Goal: Participate in discussion: Engage in conversation with other users on a specific topic

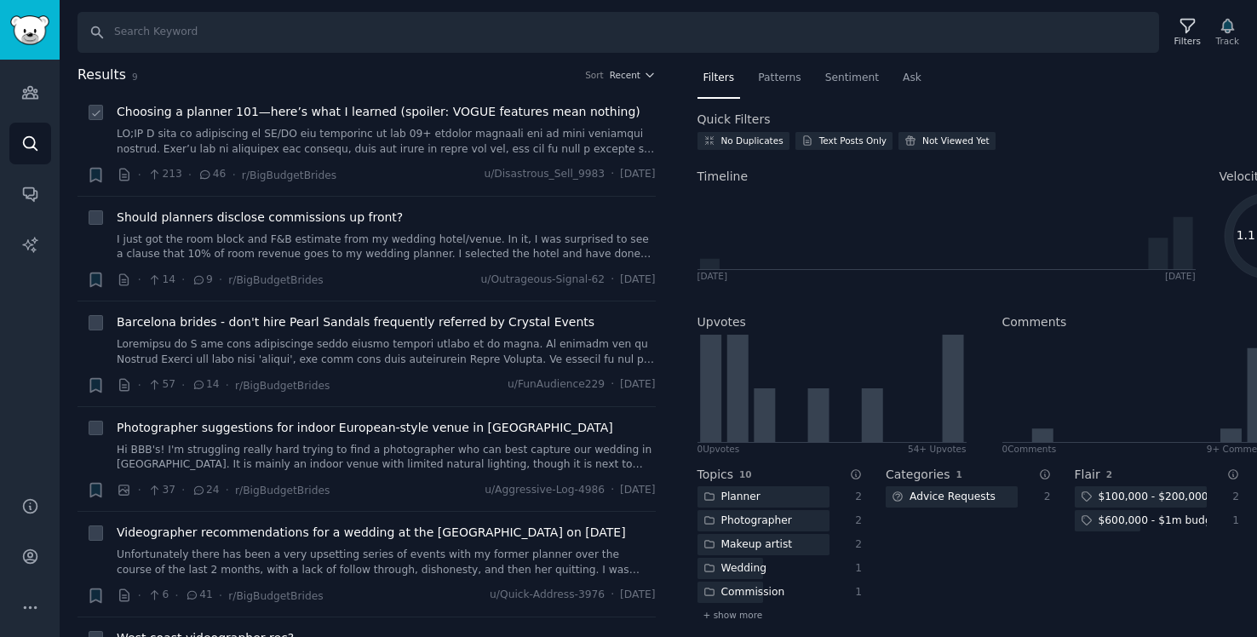
click at [94, 113] on icon at bounding box center [96, 113] width 12 height 12
click at [1229, 30] on div "Filters Track" at bounding box center [1205, 32] width 80 height 36
click at [93, 114] on icon at bounding box center [95, 113] width 7 height 5
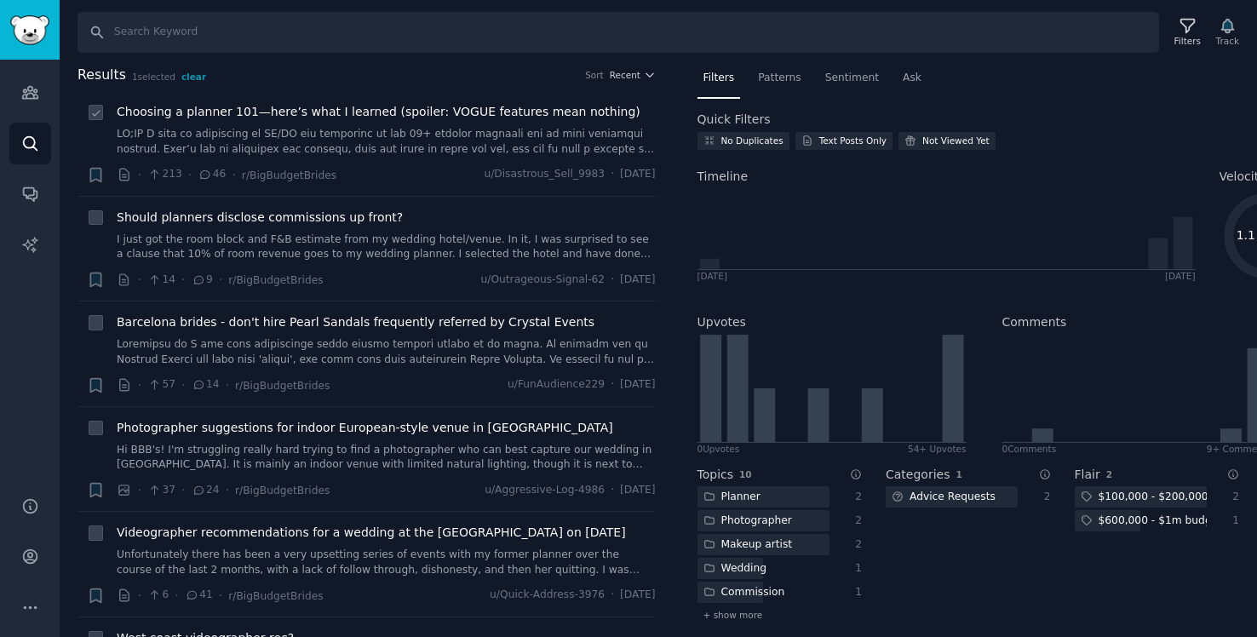
checkbox input "false"
click at [96, 173] on icon "button" at bounding box center [95, 175] width 10 height 14
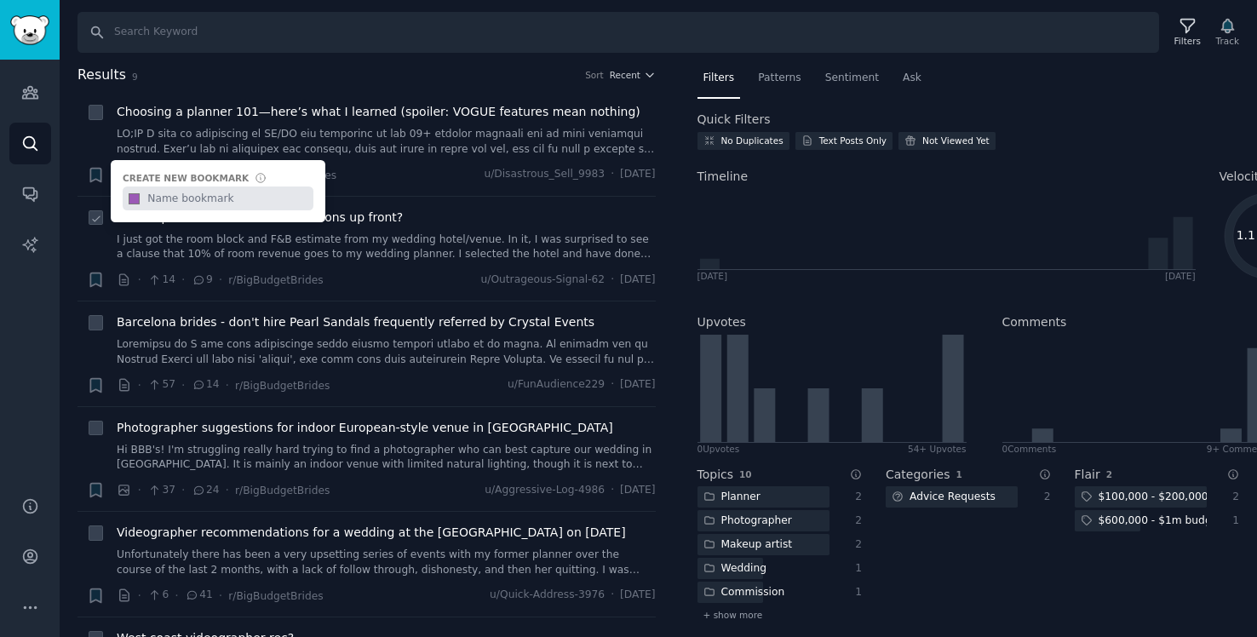
click at [373, 217] on span "Should planners disclose commissions up front?" at bounding box center [260, 218] width 286 height 18
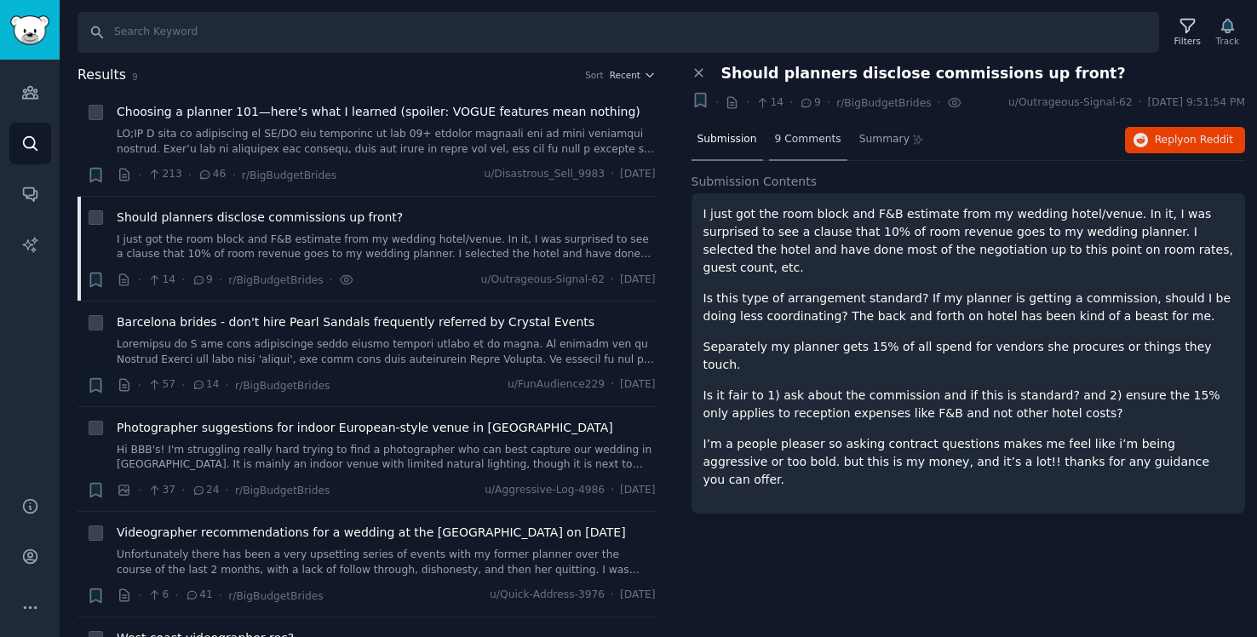
click at [803, 133] on span "9 Comments" at bounding box center [808, 139] width 66 height 15
